Goal: Navigation & Orientation: Find specific page/section

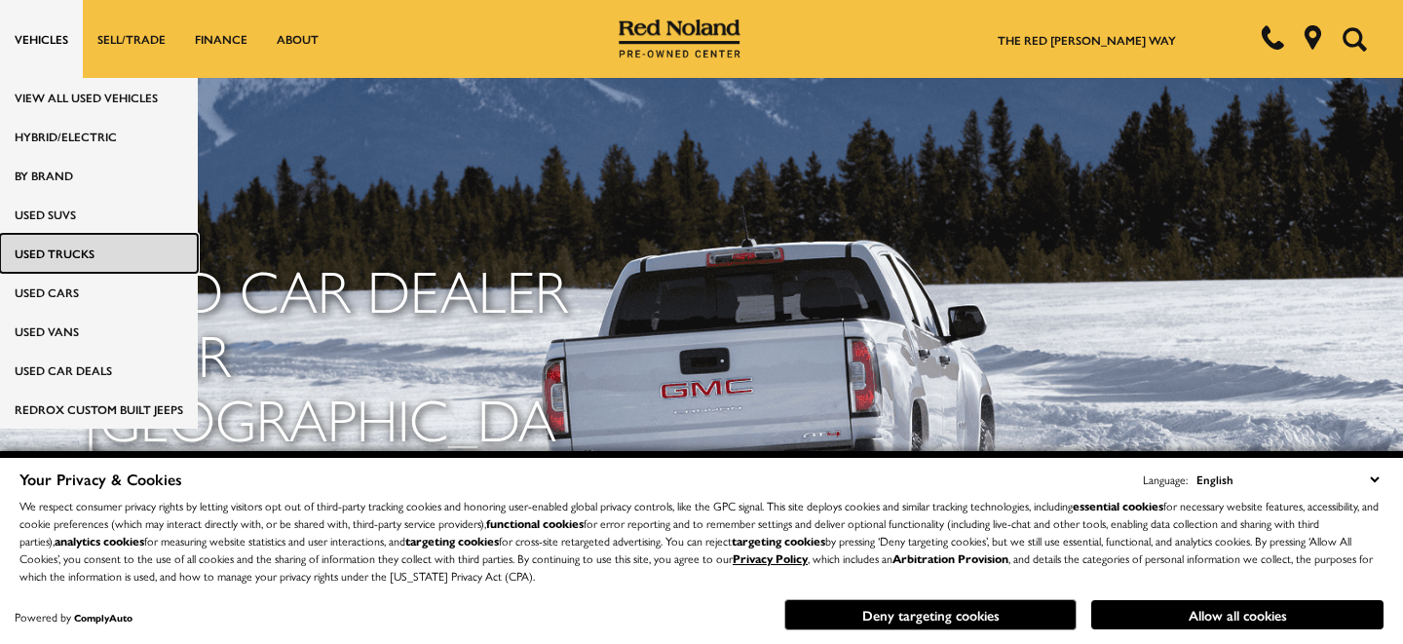
click at [58, 251] on link "Used Trucks" at bounding box center [99, 253] width 198 height 39
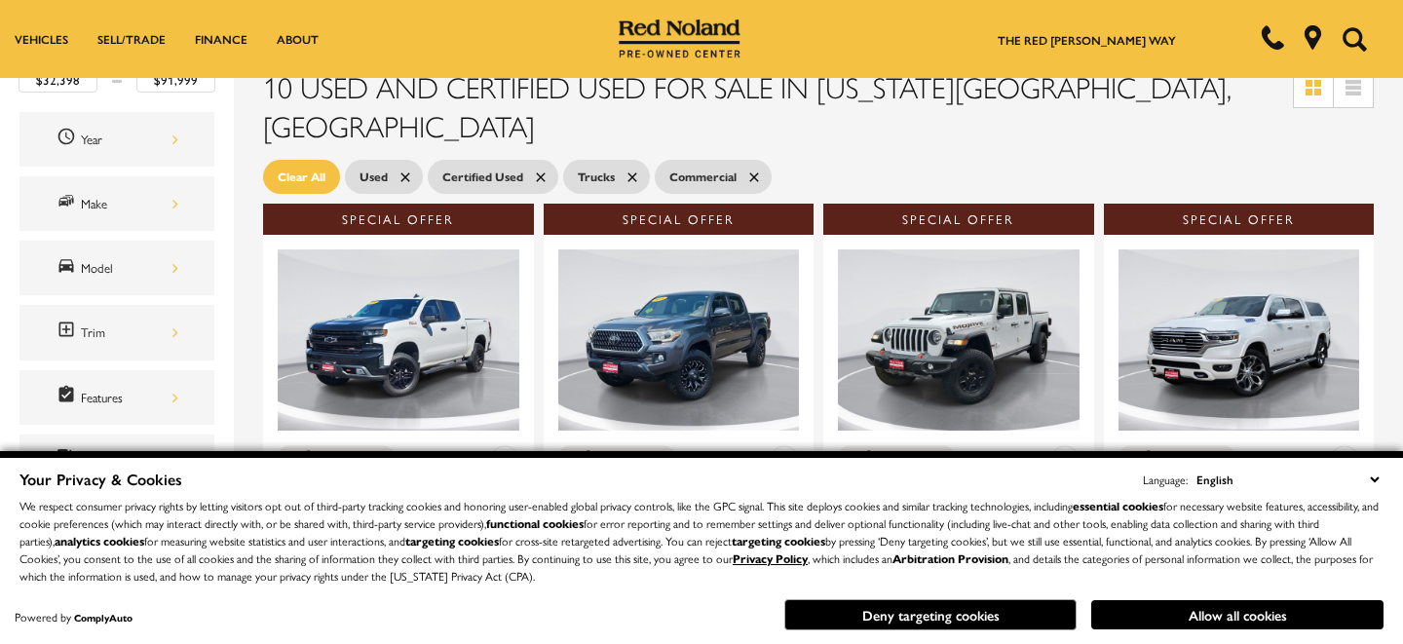
scroll to position [292, 0]
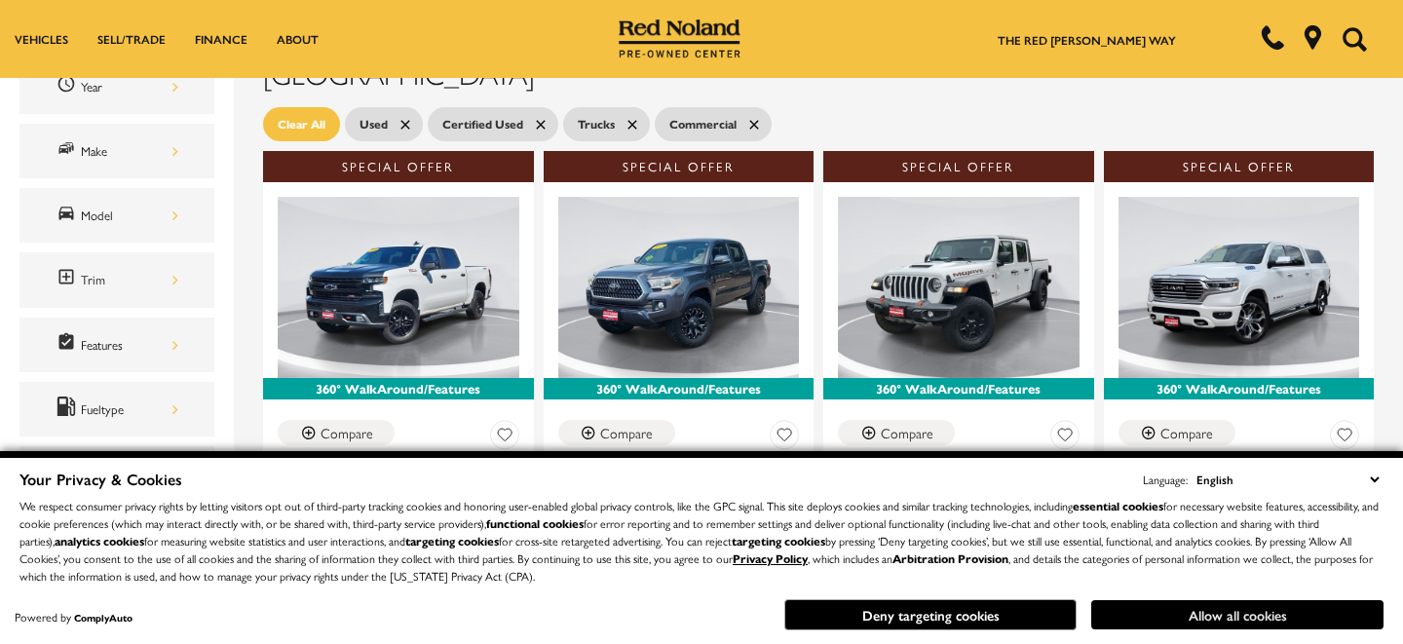
click at [1176, 610] on button "Allow all cookies" at bounding box center [1238, 614] width 292 height 29
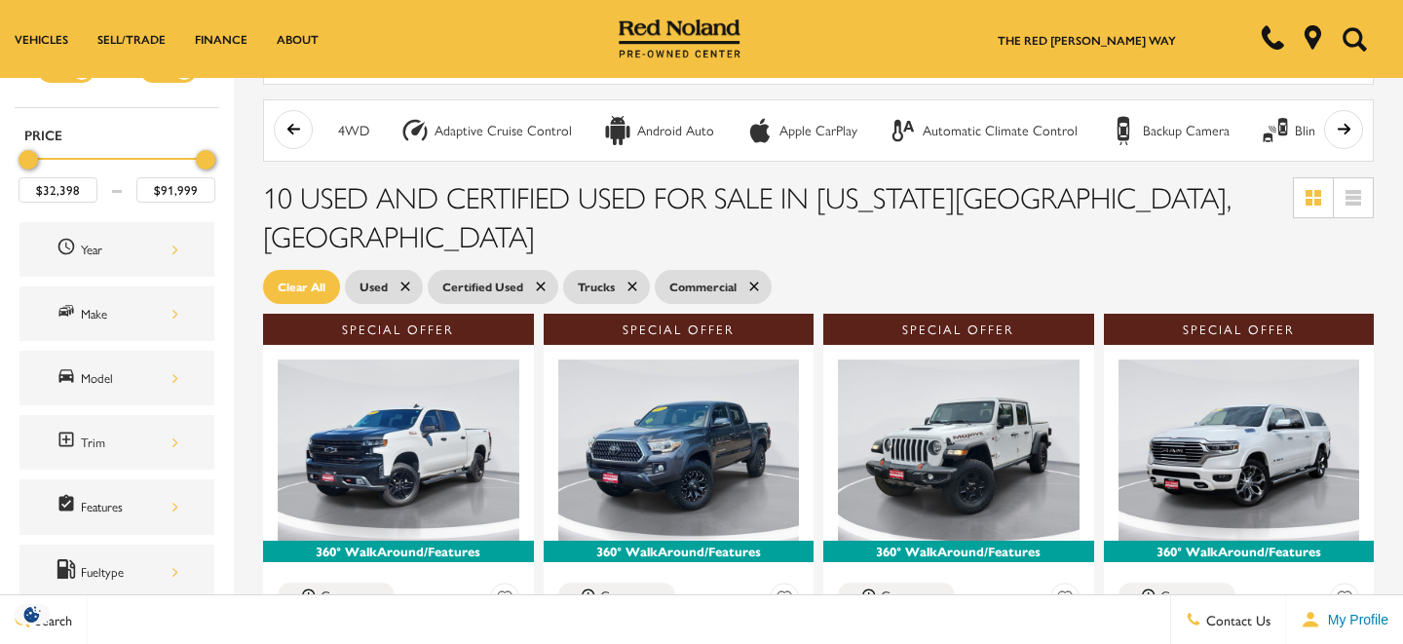
scroll to position [0, 0]
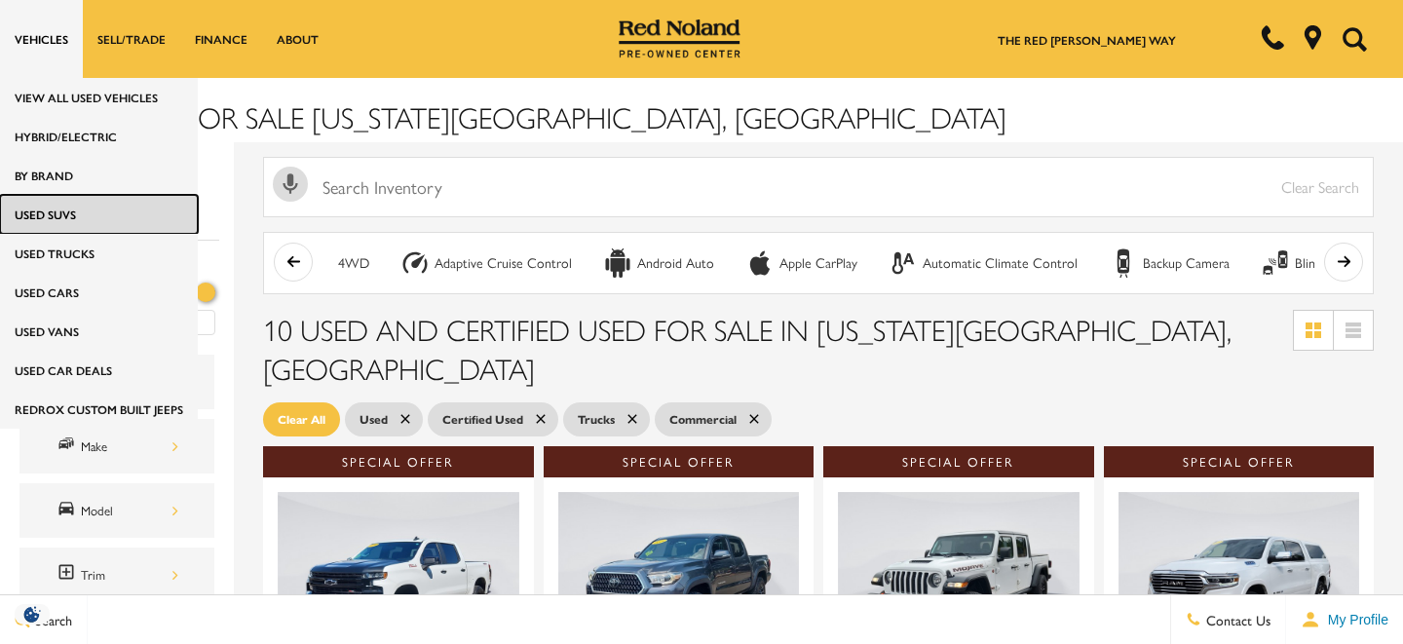
click at [92, 232] on link "Used SUVs" at bounding box center [99, 214] width 198 height 39
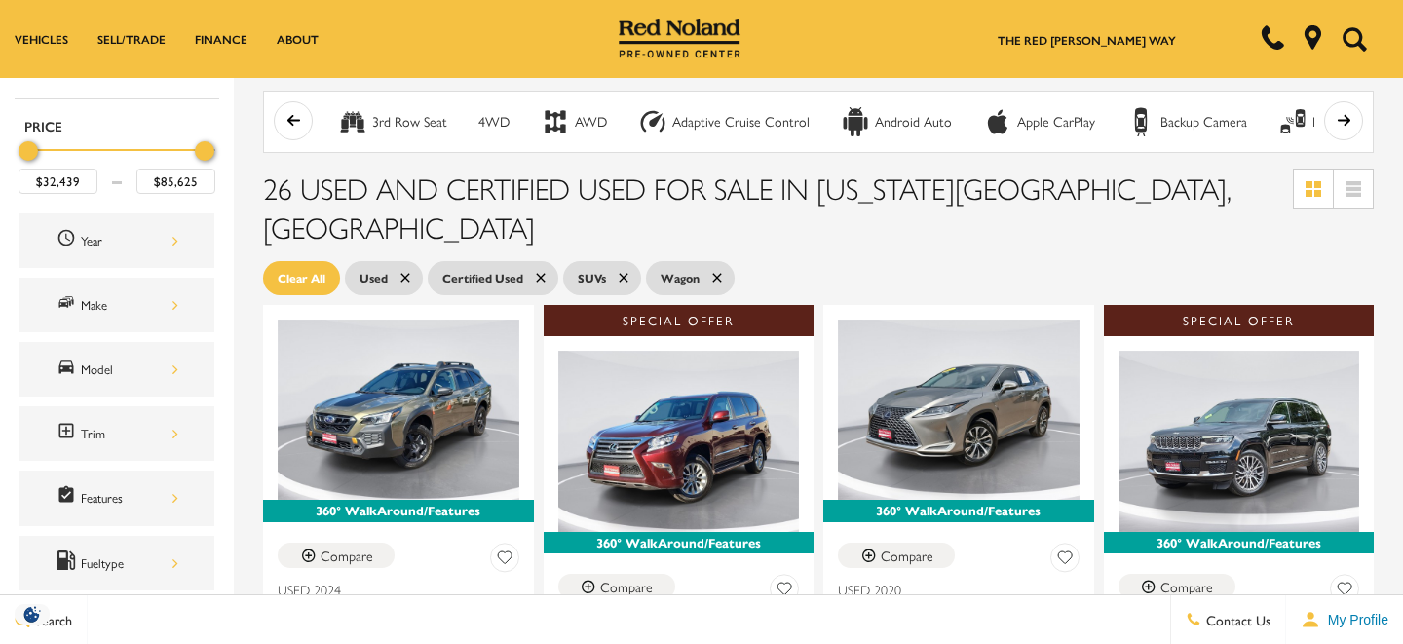
scroll to position [94, 0]
